Goal: Task Accomplishment & Management: Manage account settings

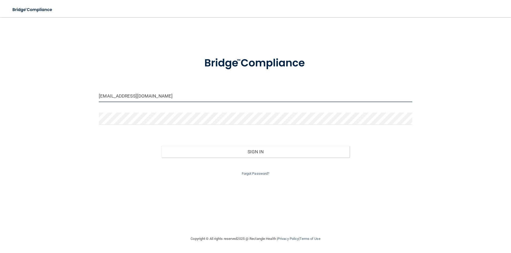
drag, startPoint x: 142, startPoint y: 96, endPoint x: 77, endPoint y: 100, distance: 65.9
click at [77, 100] on div "[EMAIL_ADDRESS][DOMAIN_NAME] Invalid email/password. You don't have permission …" at bounding box center [256, 125] width 490 height 207
click at [135, 97] on input "[EMAIL_ADDRESS][DOMAIN_NAME]" at bounding box center [255, 96] width 313 height 12
type input "[EMAIL_ADDRESS][DOMAIN_NAME]"
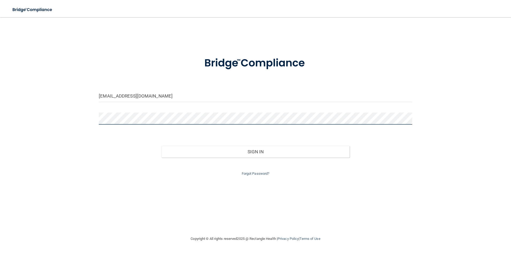
click at [86, 116] on div "[EMAIL_ADDRESS][DOMAIN_NAME] Invalid email/password. You don't have permission …" at bounding box center [256, 125] width 490 height 207
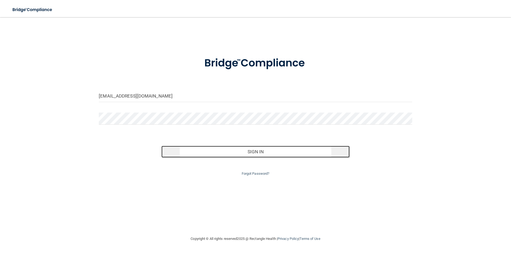
click at [269, 153] on button "Sign In" at bounding box center [255, 152] width 188 height 12
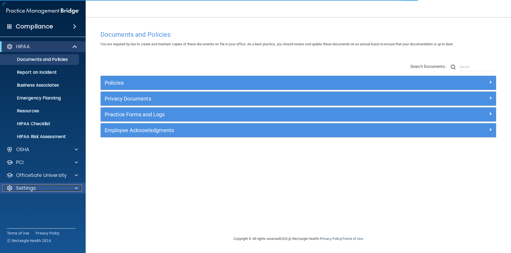
click at [76, 187] on span at bounding box center [76, 188] width 3 height 6
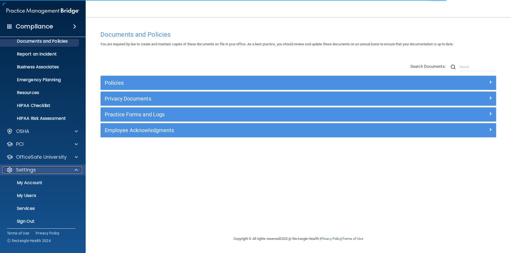
scroll to position [21, 0]
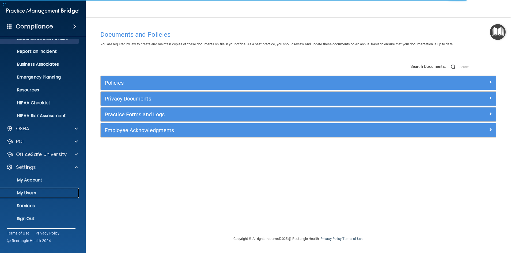
click at [22, 191] on p "My Users" at bounding box center [39, 192] width 73 height 5
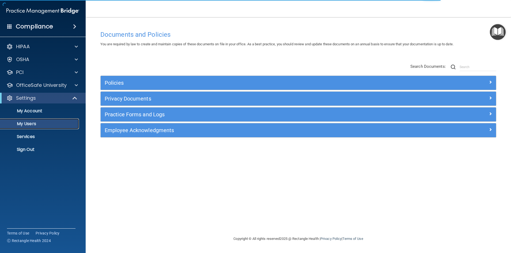
select select "20"
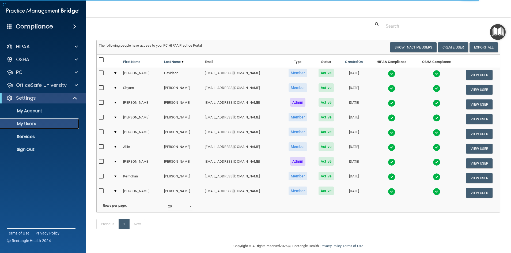
scroll to position [28, 0]
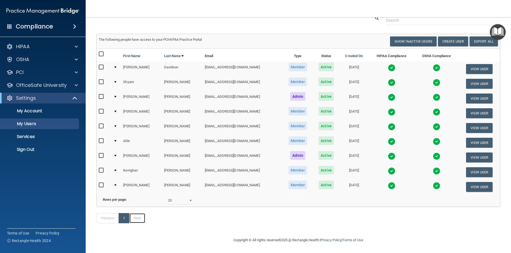
click at [134, 219] on link "Next" at bounding box center [137, 218] width 16 height 10
select select "20"
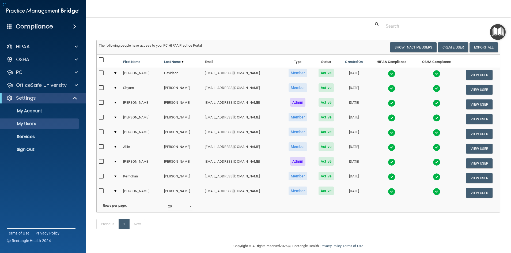
scroll to position [28, 0]
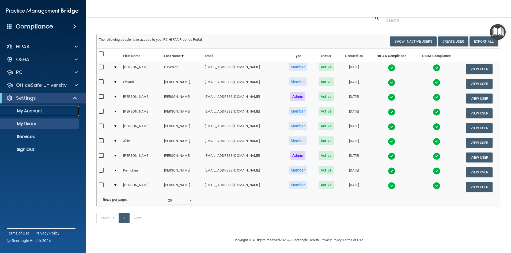
click at [30, 112] on p "My Account" at bounding box center [39, 110] width 73 height 5
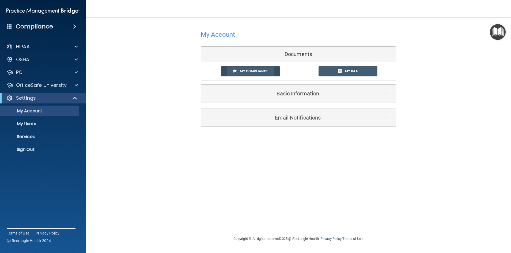
click at [252, 72] on span "My Compliance" at bounding box center [254, 71] width 28 height 4
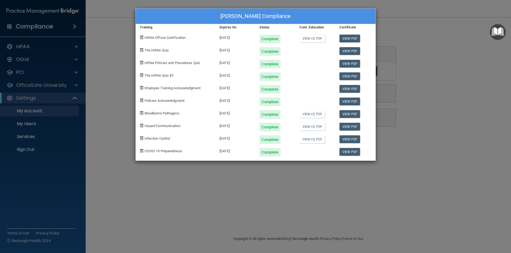
click at [116, 114] on div "[PERSON_NAME] Compliance Training Expires On Status Cont. Education Certificate…" at bounding box center [255, 126] width 511 height 253
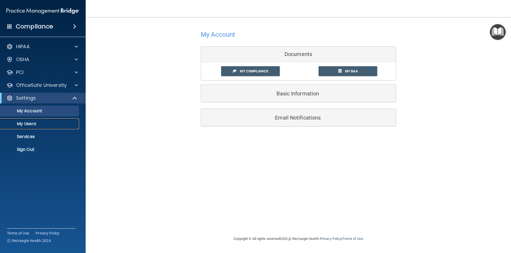
click at [32, 125] on p "My Users" at bounding box center [39, 123] width 73 height 5
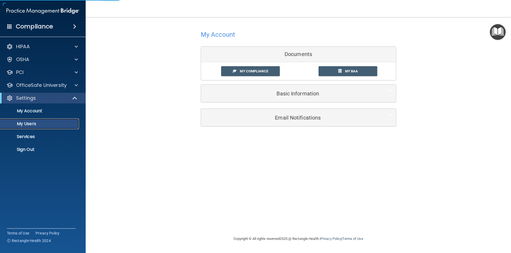
select select "20"
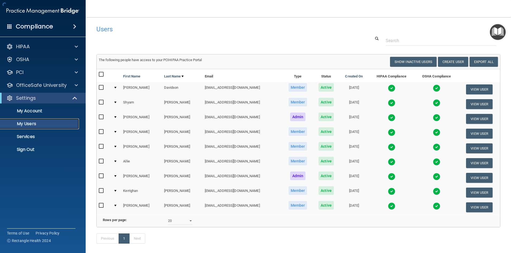
scroll to position [28, 0]
